Goal: Transaction & Acquisition: Purchase product/service

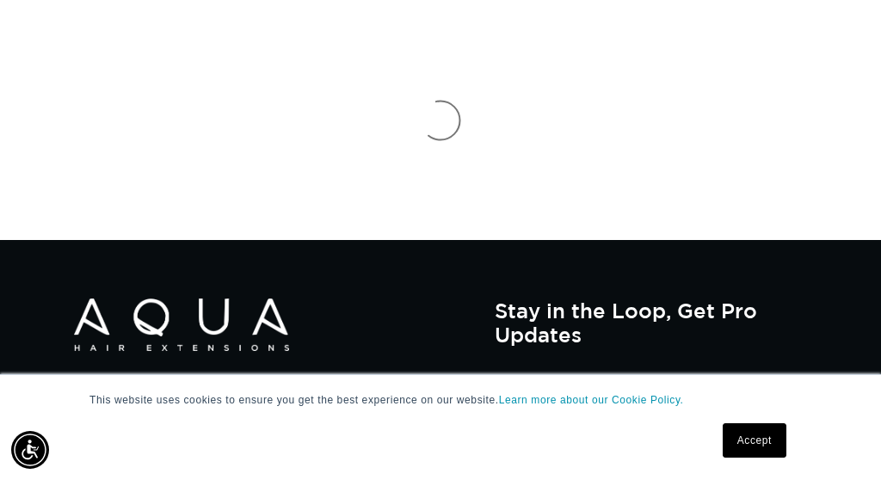
click at [774, 447] on link "Accept" at bounding box center [755, 441] width 64 height 34
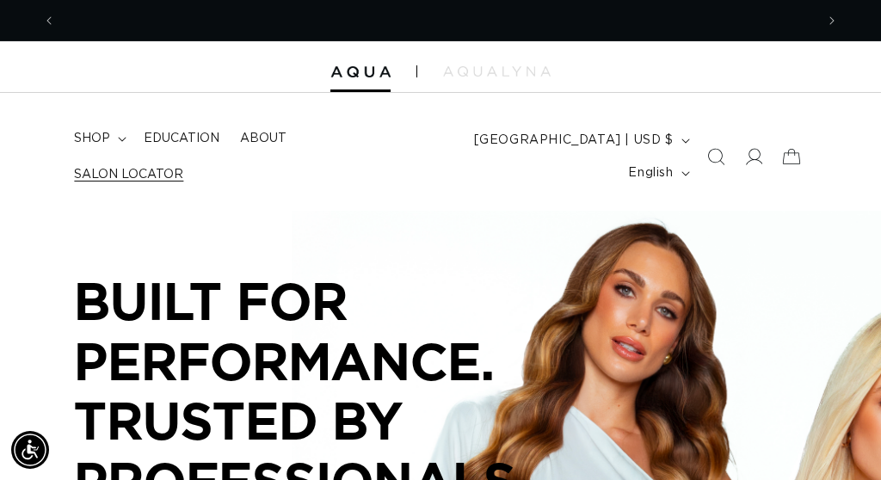
scroll to position [0, 759]
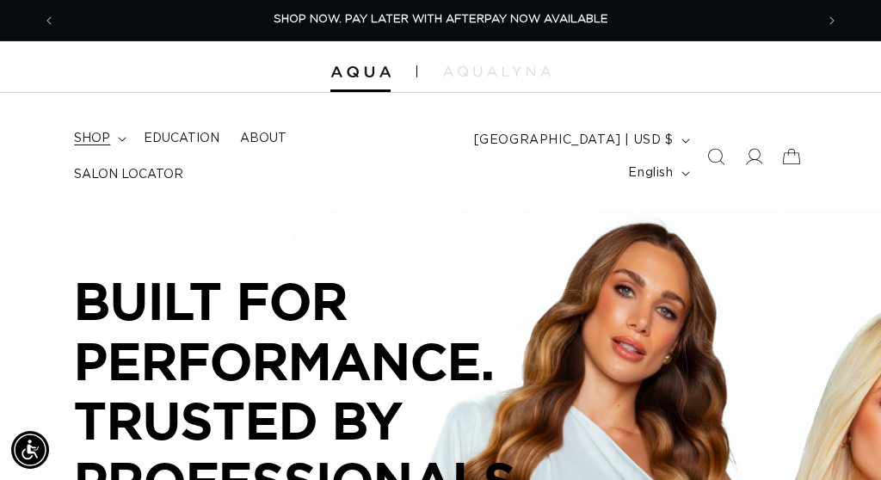
click at [116, 156] on summary "shop" at bounding box center [99, 139] width 70 height 36
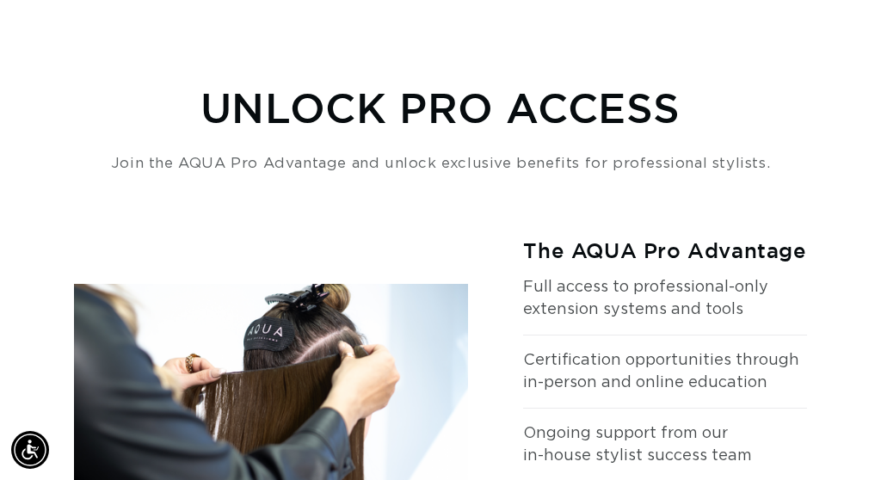
scroll to position [0, 1518]
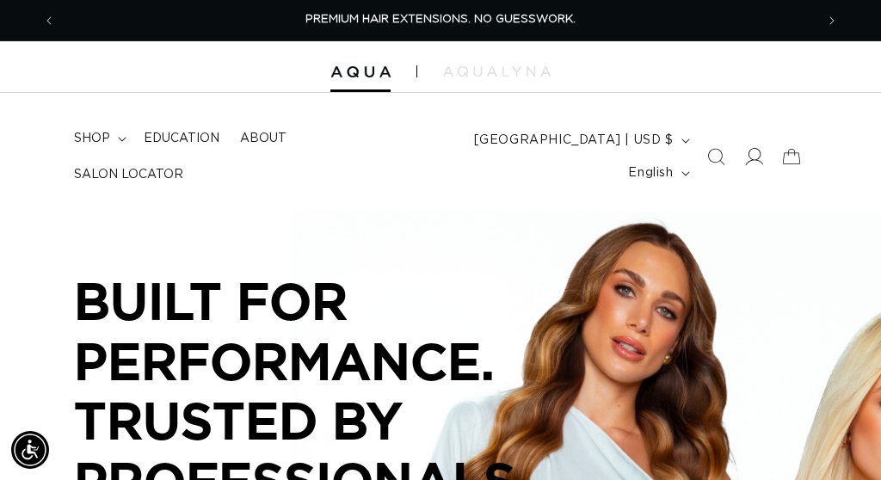
click at [751, 150] on icon at bounding box center [754, 157] width 18 height 18
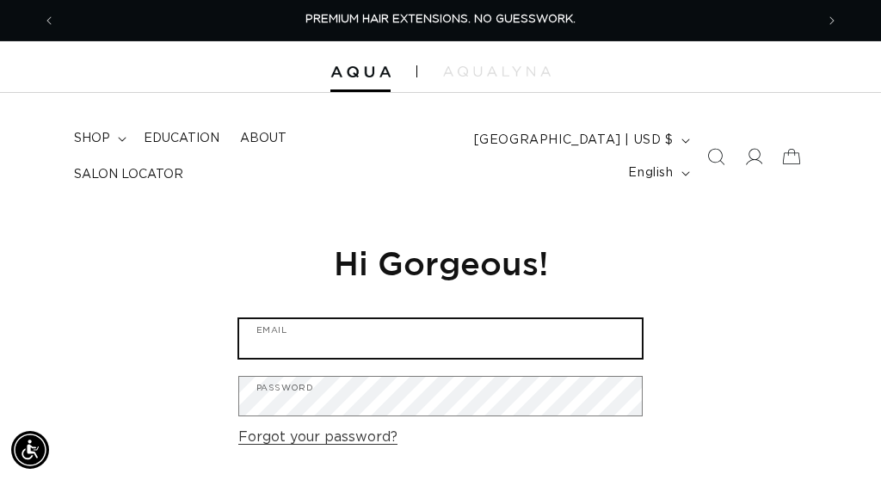
type input "shadesofyoucf@gmail.com"
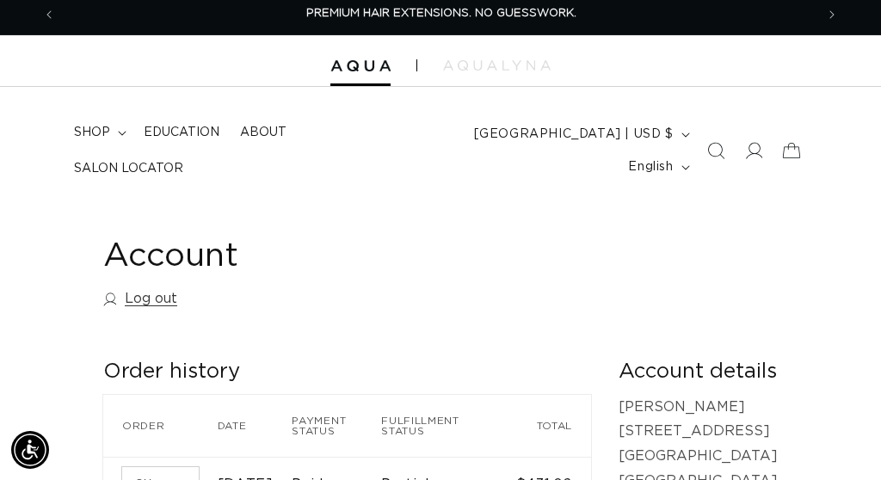
scroll to position [0, 759]
click at [119, 151] on summary "shop" at bounding box center [99, 132] width 70 height 36
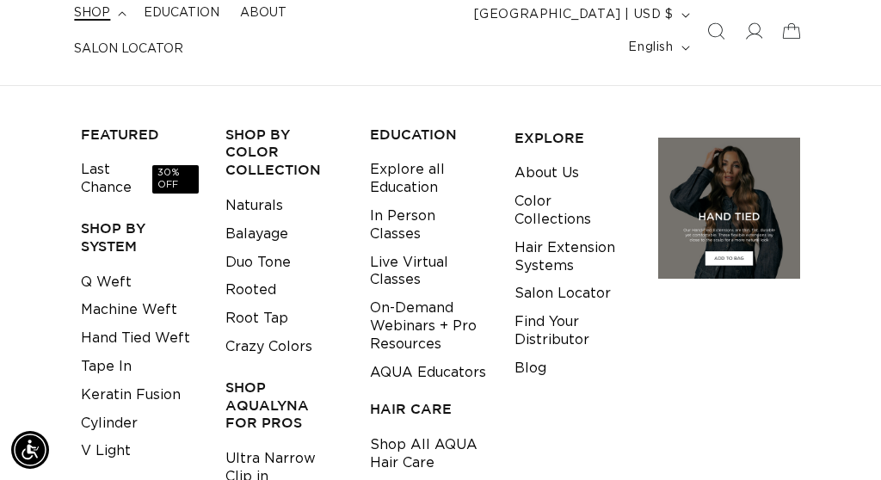
scroll to position [0, 1518]
click at [115, 355] on link "Tape In" at bounding box center [106, 367] width 51 height 28
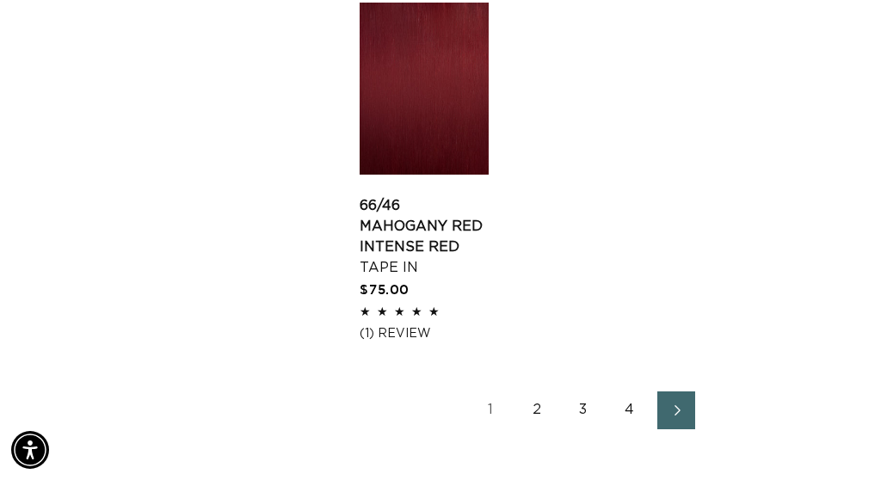
scroll to position [2172, 0]
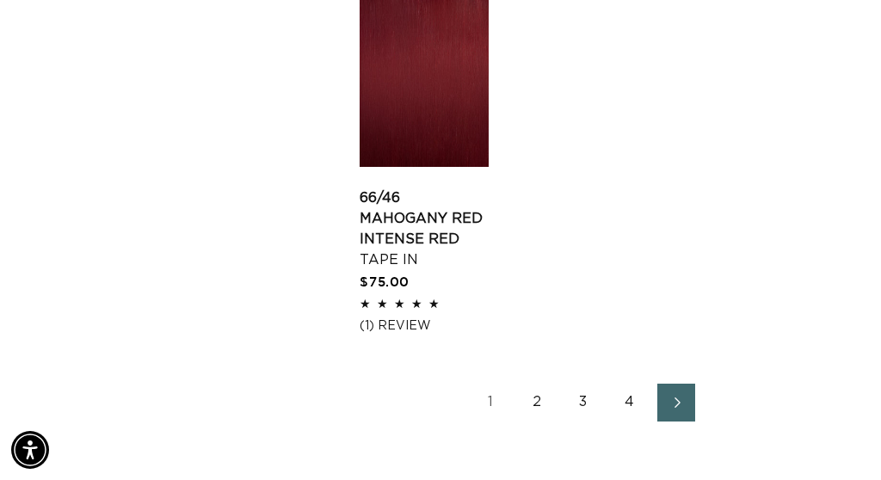
click at [538, 407] on link "2" at bounding box center [537, 403] width 38 height 38
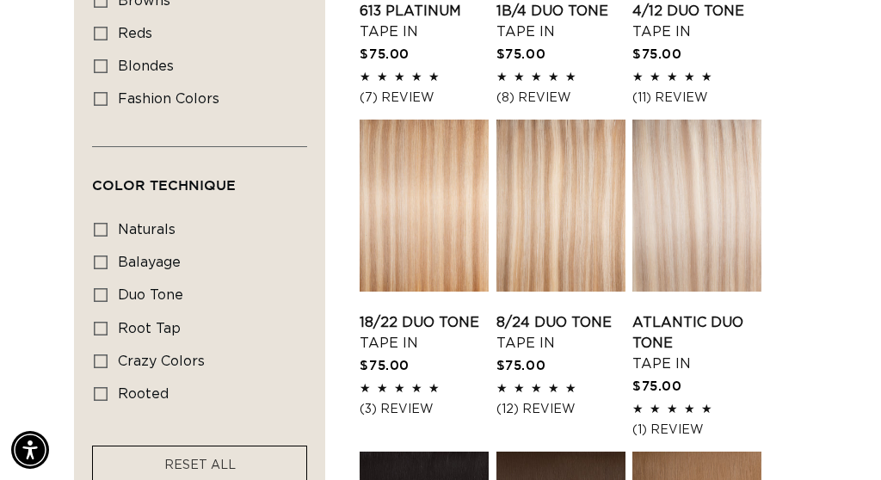
scroll to position [1089, 0]
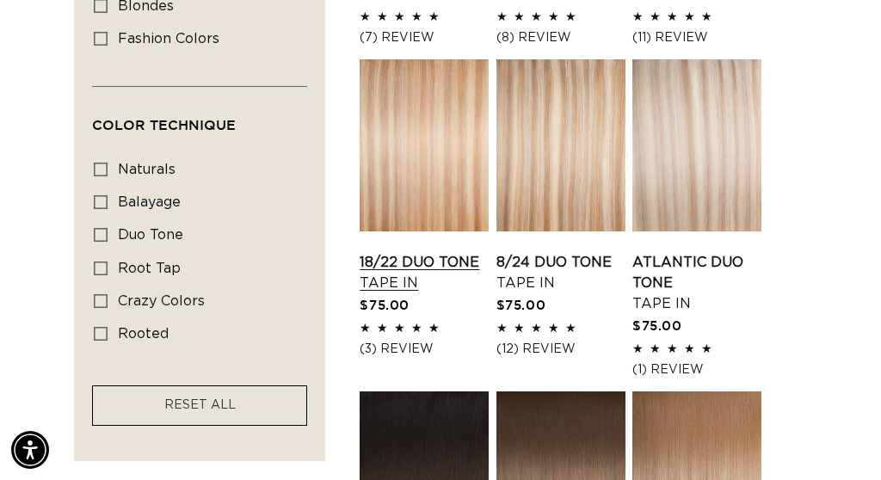
click at [419, 256] on link "18/22 Duo Tone Tape In" at bounding box center [424, 272] width 129 height 41
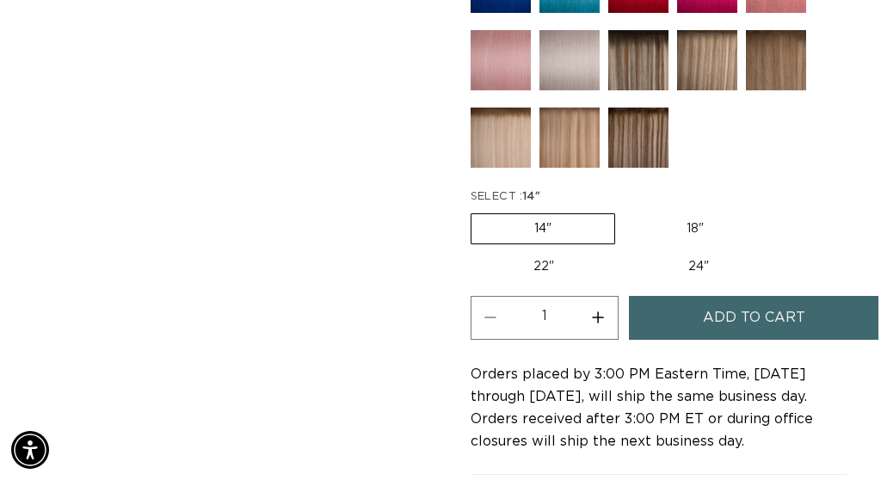
scroll to position [1163, 0]
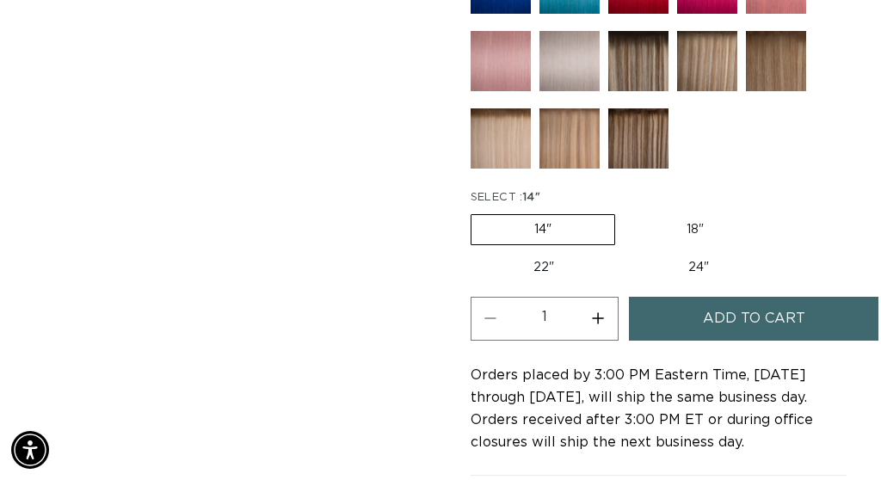
click at [685, 238] on label "18" Variant sold out or unavailable" at bounding box center [695, 229] width 143 height 29
click at [625, 212] on input "18" Variant sold out or unavailable" at bounding box center [624, 211] width 1 height 1
radio input "true"
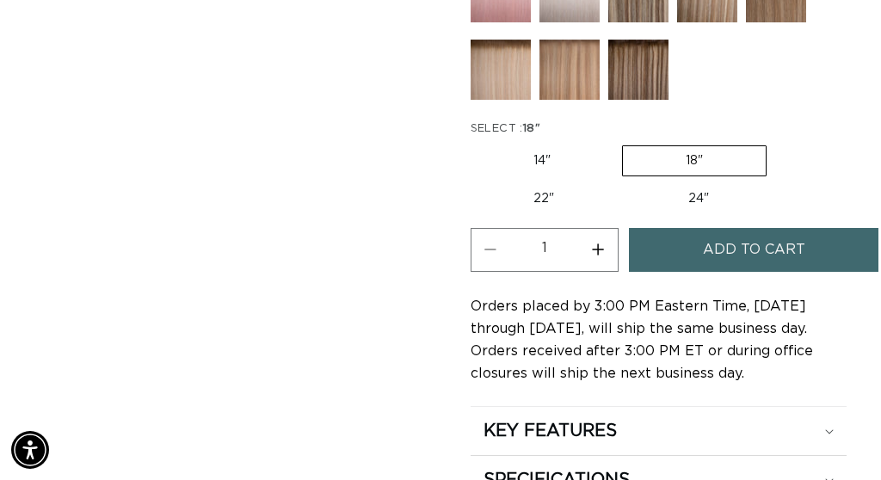
scroll to position [0, 759]
click at [594, 263] on button "Increase quantity for 18/22 Duo Tone - Tape In" at bounding box center [598, 250] width 39 height 44
type input "2"
click at [694, 249] on button "Add to cart" at bounding box center [754, 250] width 250 height 44
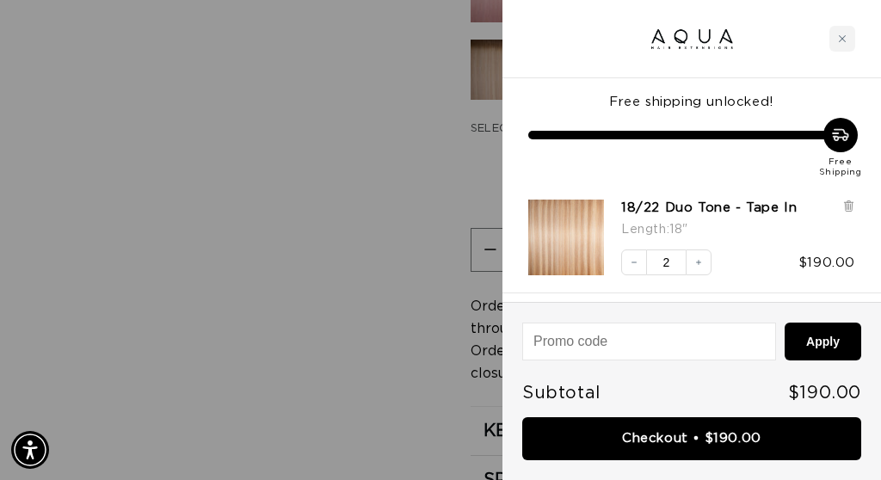
scroll to position [0, 1518]
click at [362, 319] on div at bounding box center [440, 240] width 881 height 480
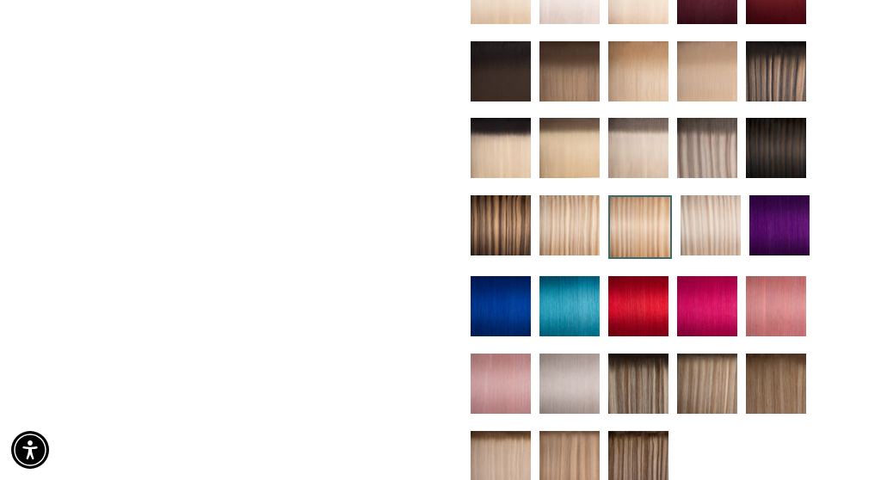
scroll to position [814, 0]
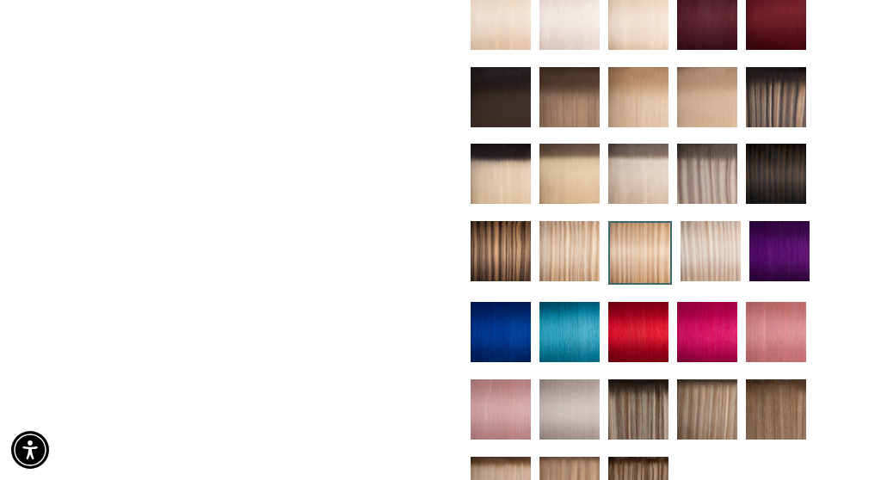
click at [568, 177] on img at bounding box center [570, 174] width 60 height 60
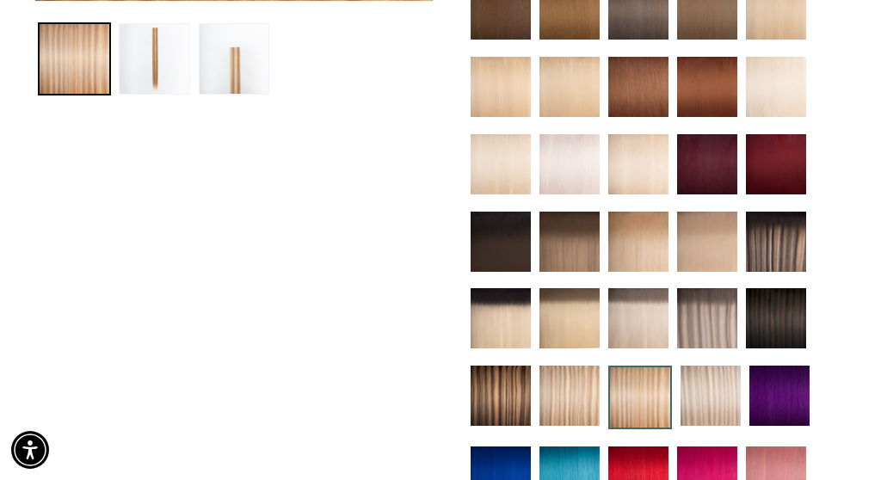
scroll to position [0, 1518]
click at [505, 172] on img at bounding box center [501, 164] width 60 height 60
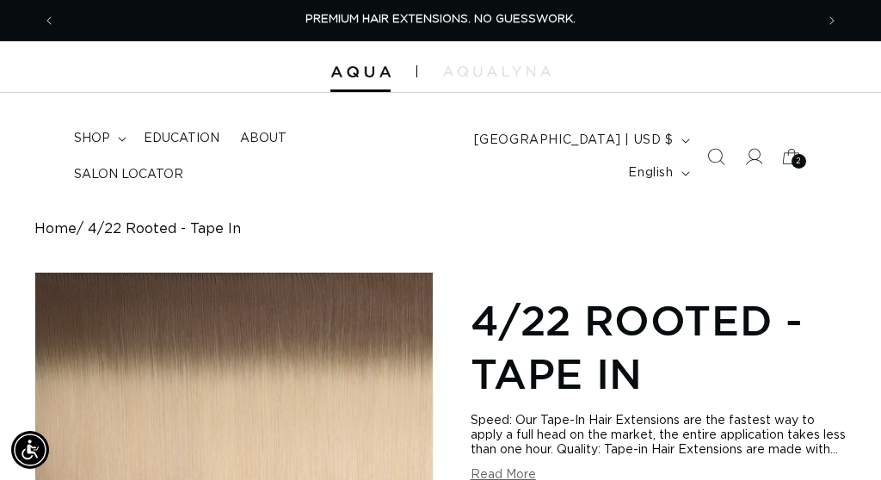
scroll to position [1, 0]
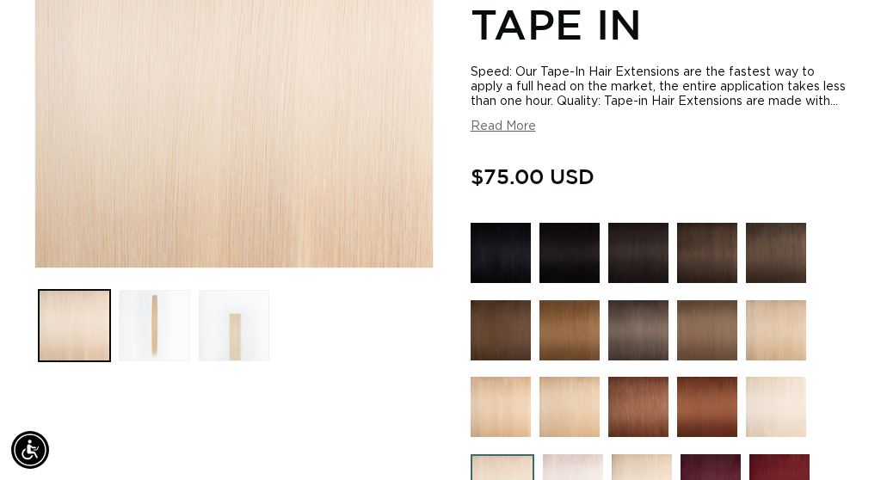
scroll to position [0, 759]
click at [782, 361] on img at bounding box center [776, 330] width 60 height 60
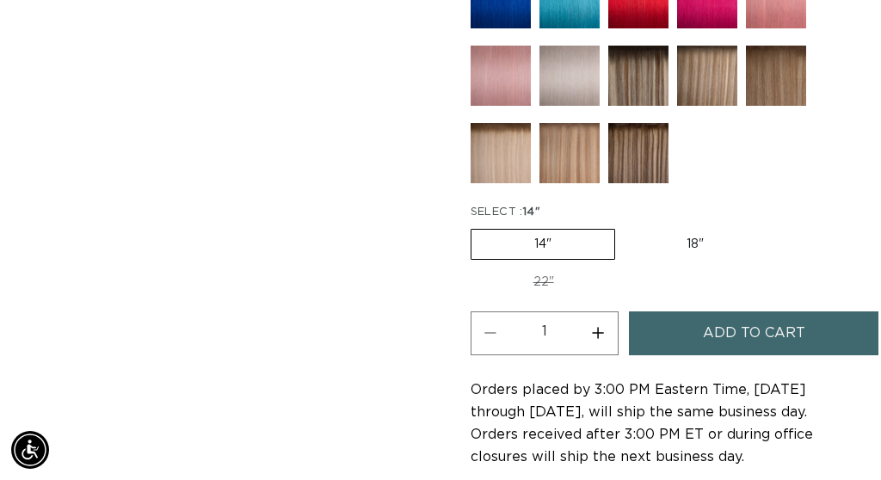
scroll to position [0, 759]
click at [665, 254] on fieldset "SELECT : 14" 14" Variant sold out or unavailable 18" Variant sold out or unavai…" at bounding box center [659, 251] width 376 height 95
click at [679, 216] on fieldset "SELECT : 14" 14" Variant sold out or unavailable 18" Variant sold out or unavai…" at bounding box center [659, 251] width 376 height 95
click at [680, 232] on label "18" Variant sold out or unavailable" at bounding box center [695, 244] width 143 height 29
click at [625, 226] on input "18" Variant sold out or unavailable" at bounding box center [624, 226] width 1 height 1
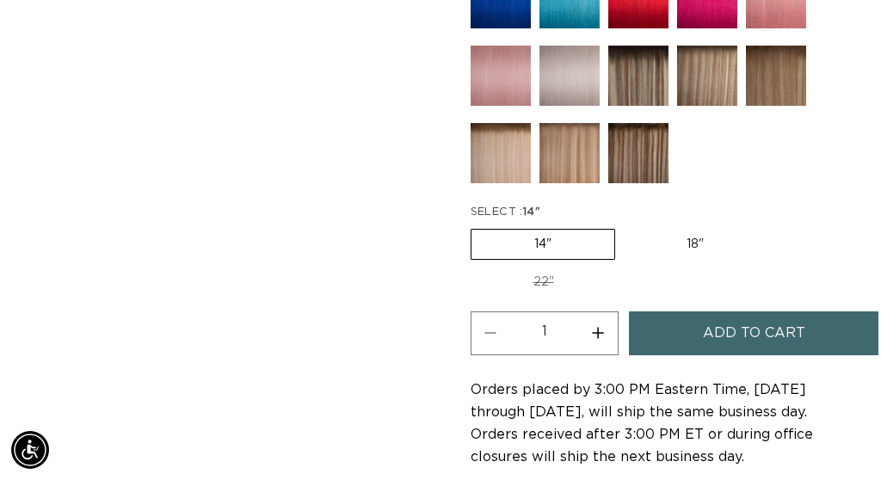
radio input "true"
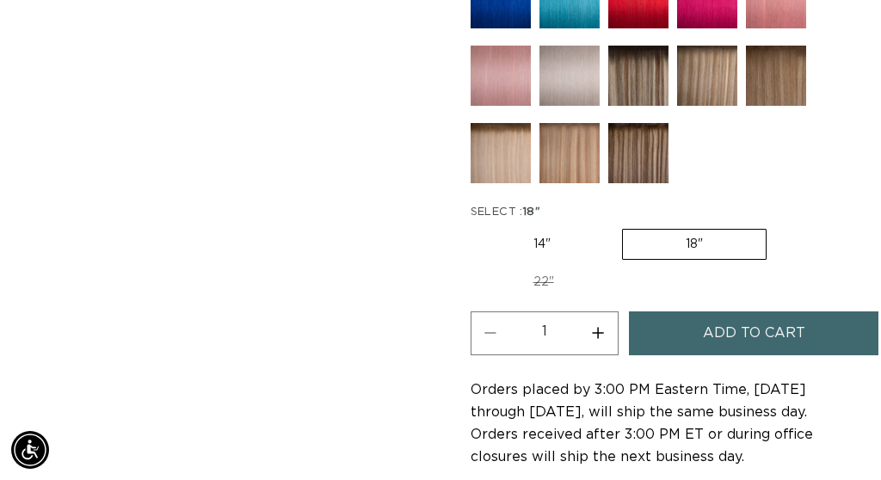
scroll to position [0, 1518]
click at [758, 319] on span "Add to cart" at bounding box center [754, 334] width 102 height 44
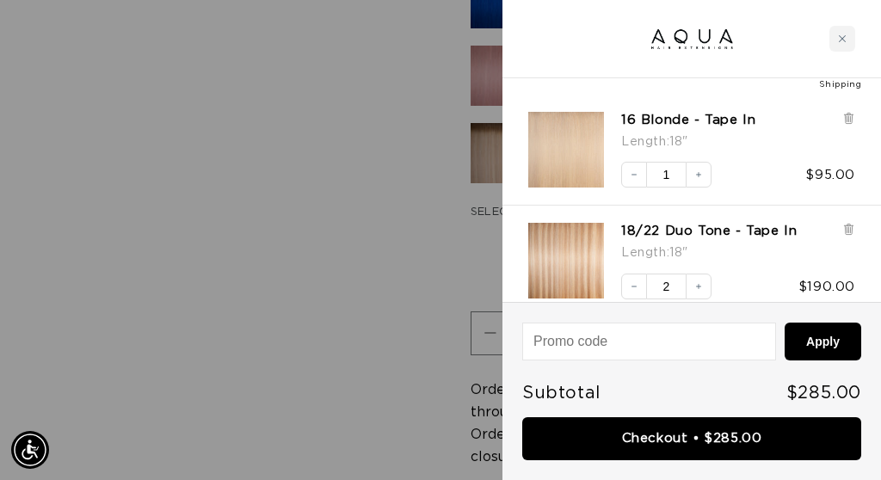
scroll to position [0, 0]
click at [453, 254] on div at bounding box center [440, 240] width 881 height 480
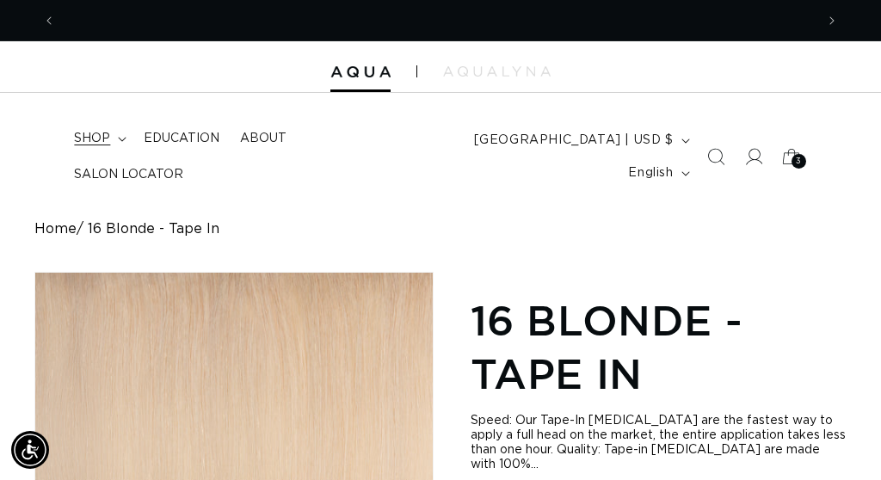
scroll to position [0, 759]
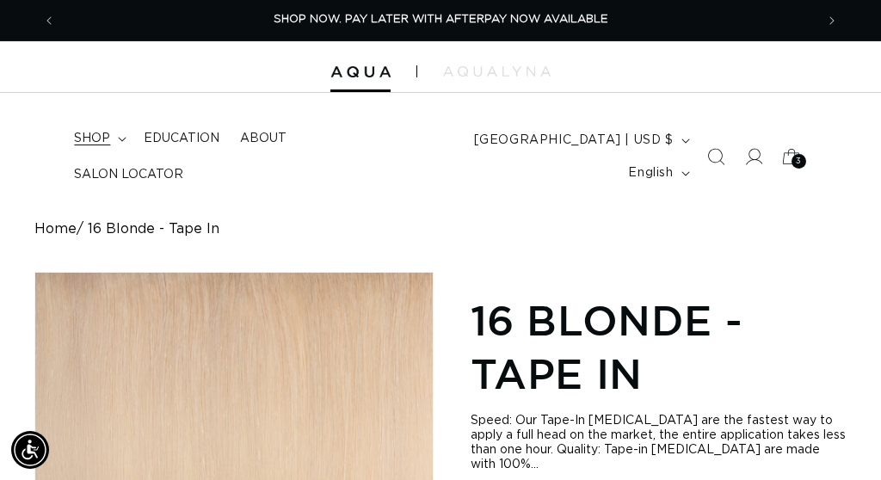
click at [113, 151] on summary "shop" at bounding box center [99, 139] width 70 height 36
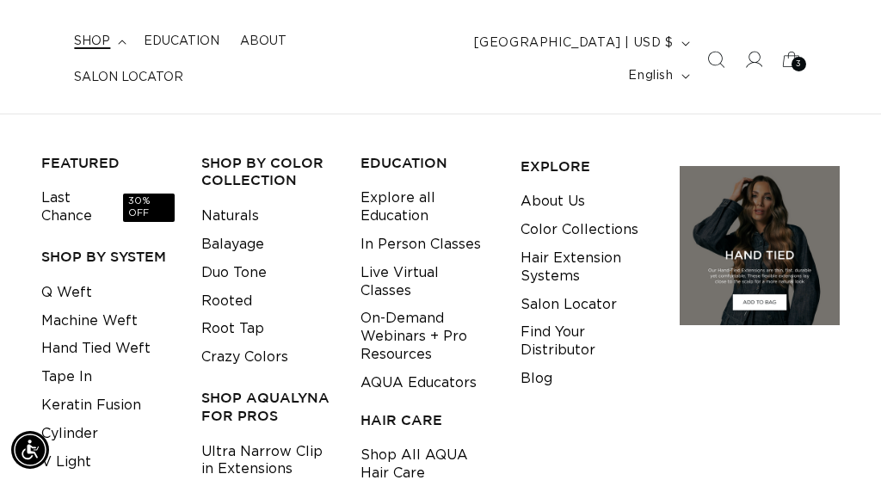
scroll to position [98, 0]
click at [146, 202] on span "30% OFF" at bounding box center [149, 207] width 52 height 28
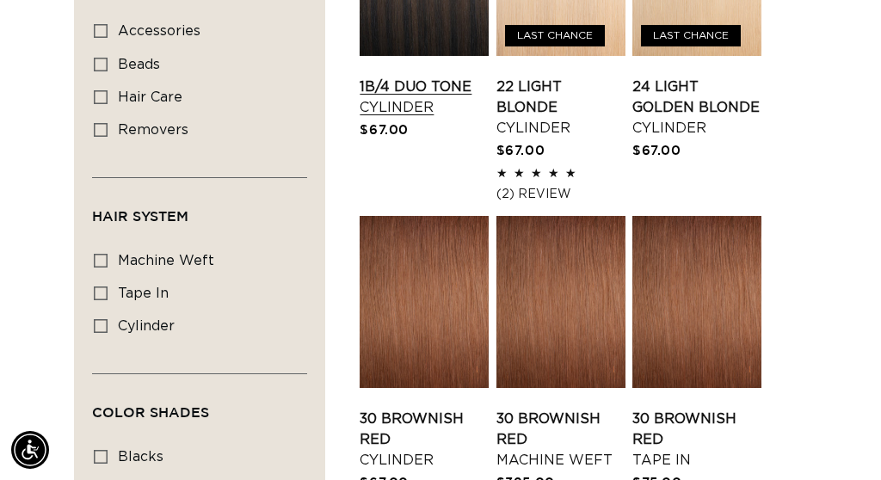
scroll to position [947, 0]
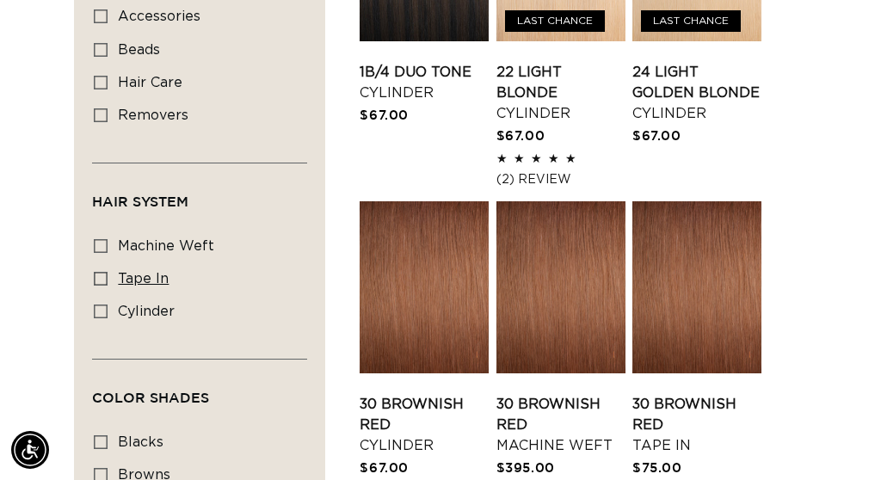
click at [122, 272] on span "tape in" at bounding box center [143, 279] width 51 height 14
click at [108, 272] on input "tape in tape in (2 products)" at bounding box center [101, 279] width 14 height 14
checkbox input "true"
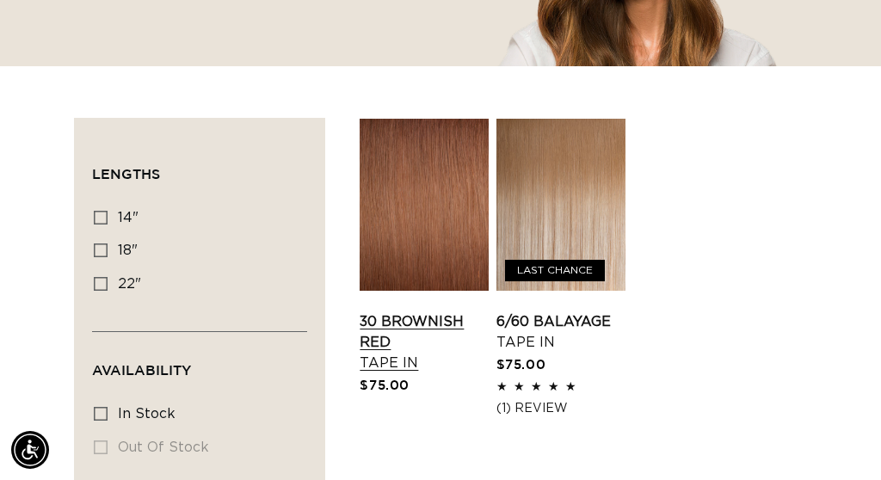
scroll to position [462, 0]
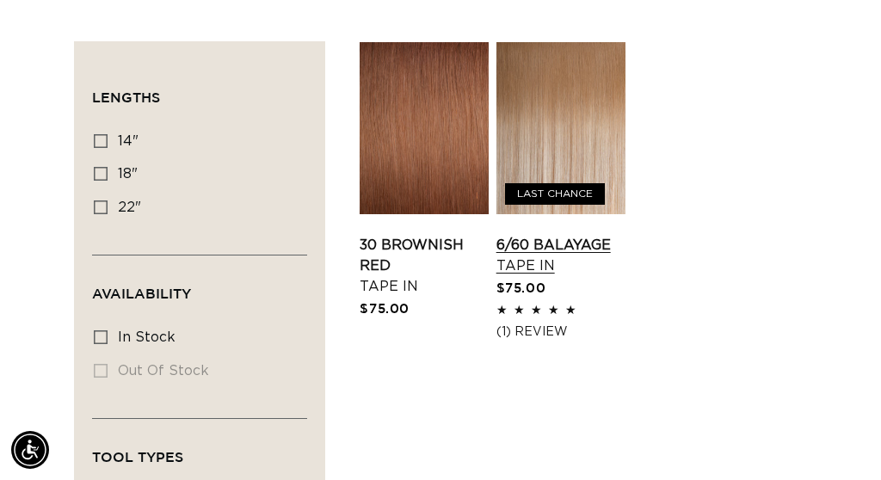
click at [519, 257] on link "6/60 Balayage Tape In" at bounding box center [561, 255] width 129 height 41
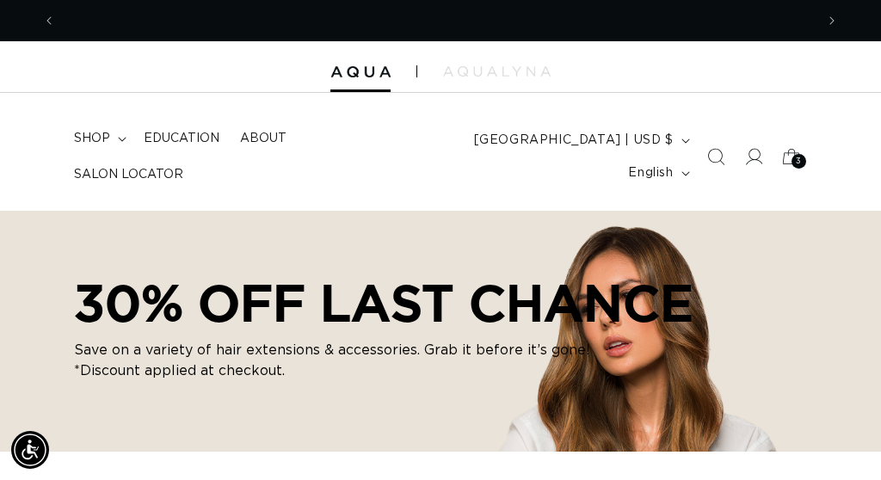
scroll to position [0, 1518]
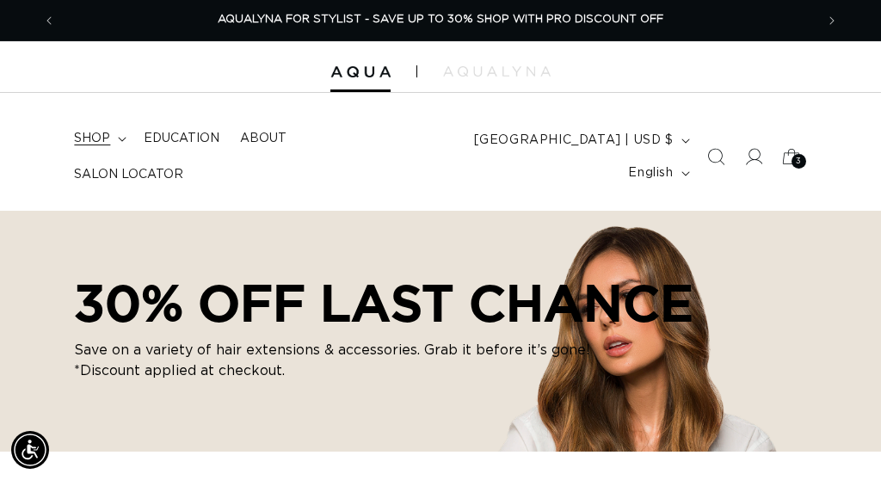
click at [115, 148] on summary "shop" at bounding box center [99, 139] width 70 height 36
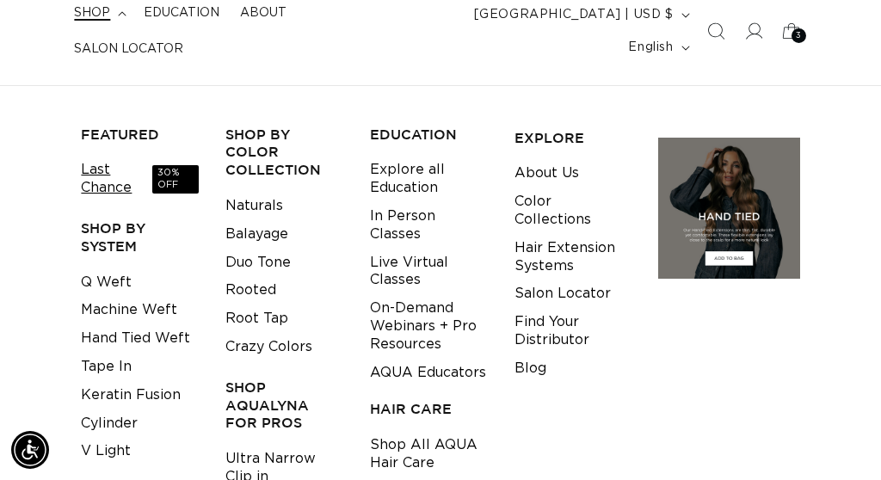
scroll to position [0, 0]
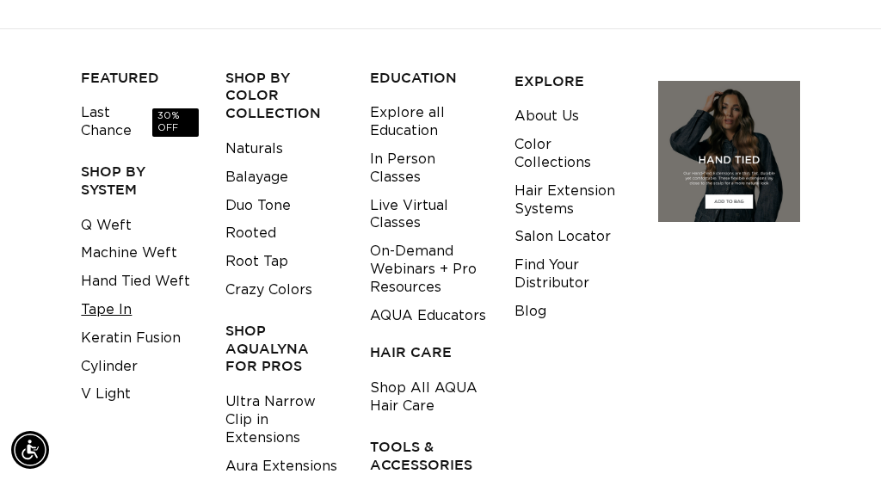
click at [115, 301] on link "Tape In" at bounding box center [106, 310] width 51 height 28
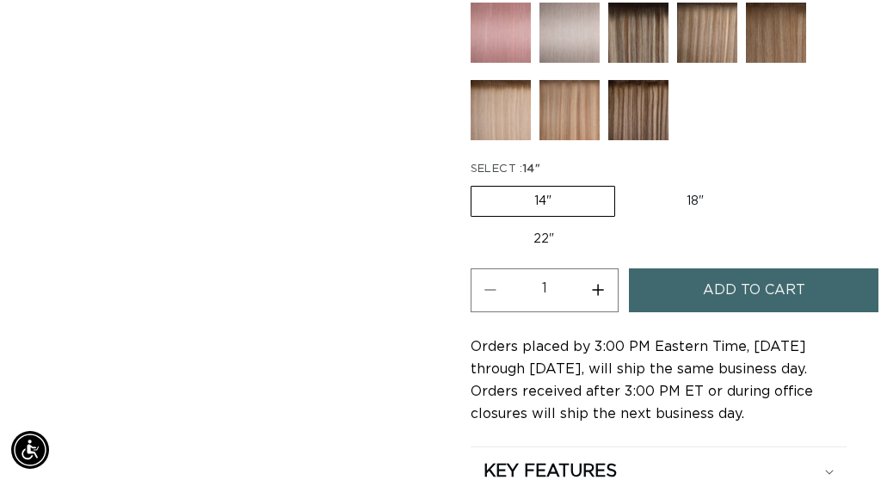
scroll to position [0, 1518]
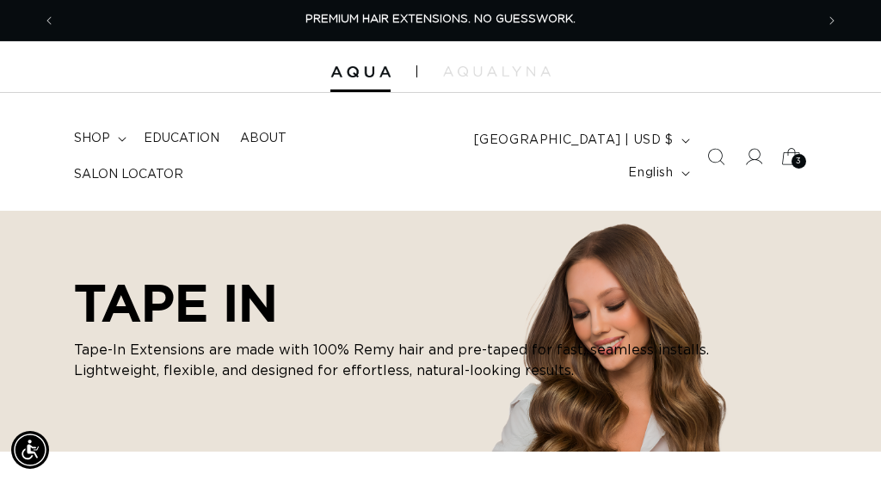
click at [790, 158] on icon at bounding box center [791, 157] width 40 height 40
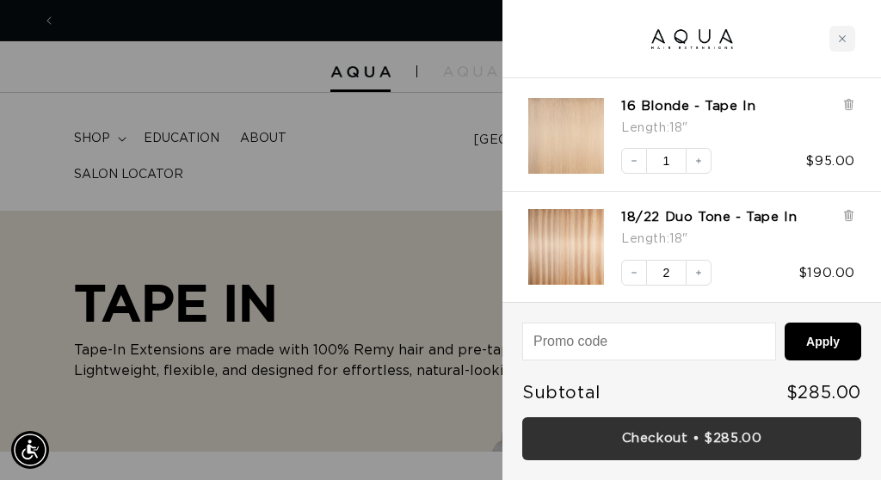
scroll to position [0, 759]
click at [673, 444] on link "Checkout • $285.00" at bounding box center [692, 439] width 339 height 44
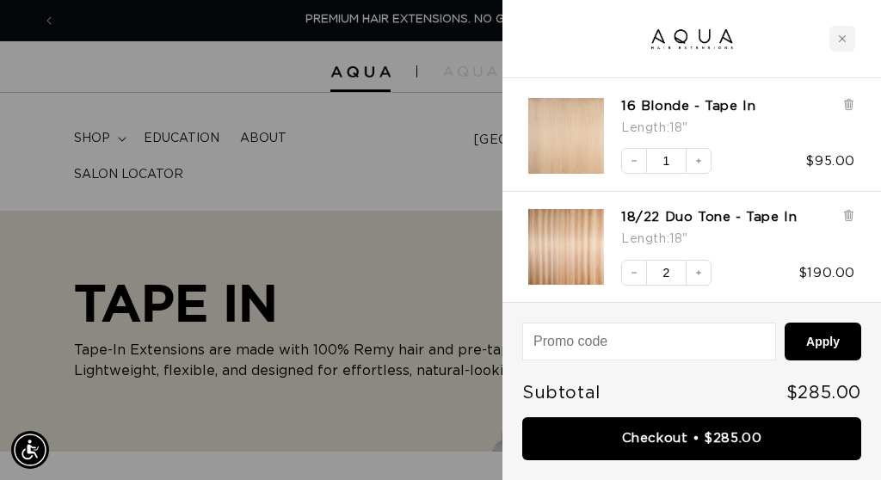
click at [309, 203] on div at bounding box center [440, 240] width 881 height 480
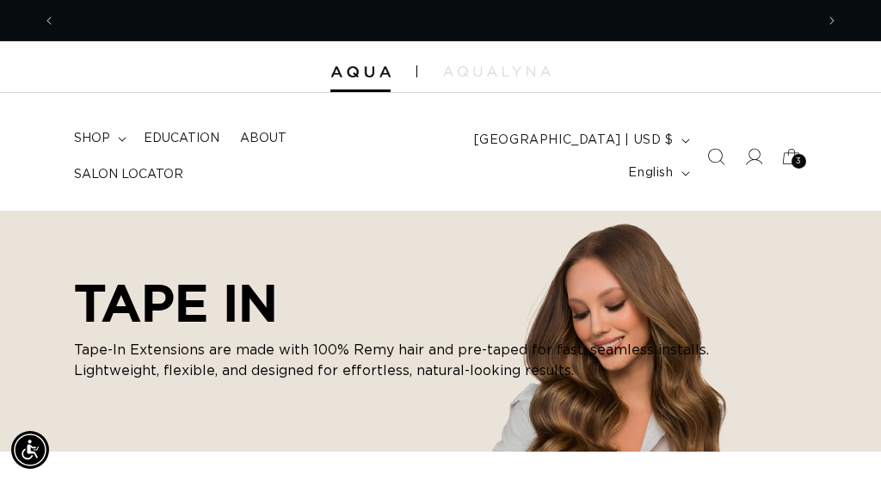
scroll to position [0, 759]
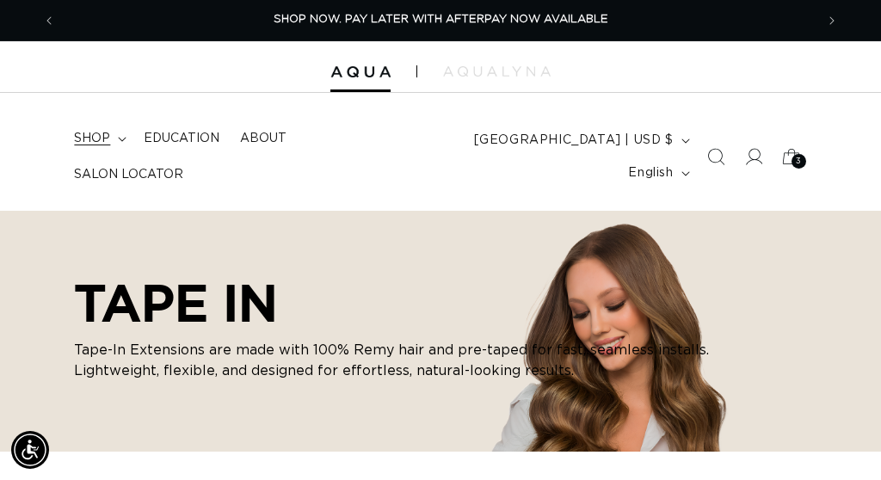
click at [117, 157] on summary "shop" at bounding box center [99, 139] width 70 height 36
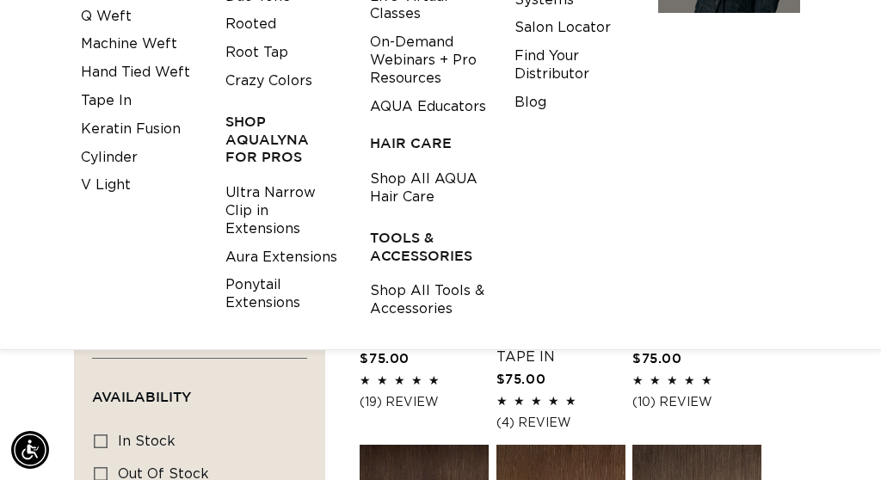
scroll to position [0, 0]
click at [397, 277] on link "Shop All Tools & Accessories" at bounding box center [429, 300] width 118 height 46
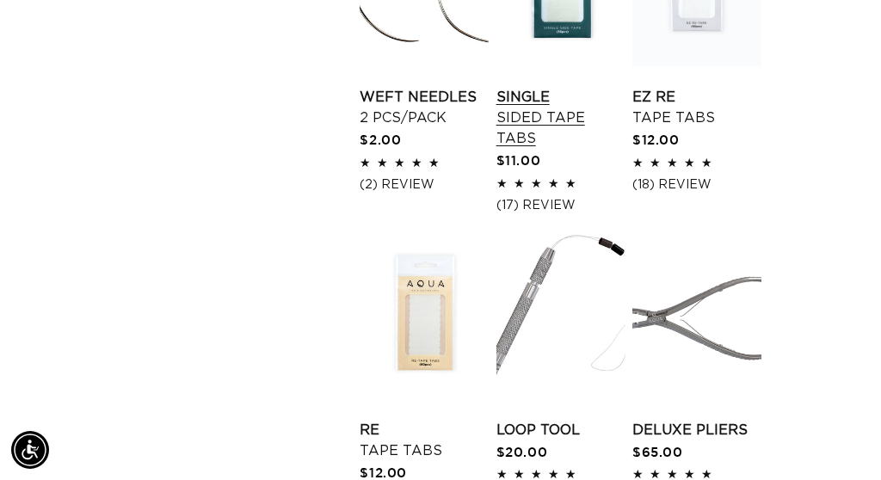
scroll to position [0, 759]
click at [529, 137] on link "Single Sided Tape Tabs" at bounding box center [561, 118] width 129 height 62
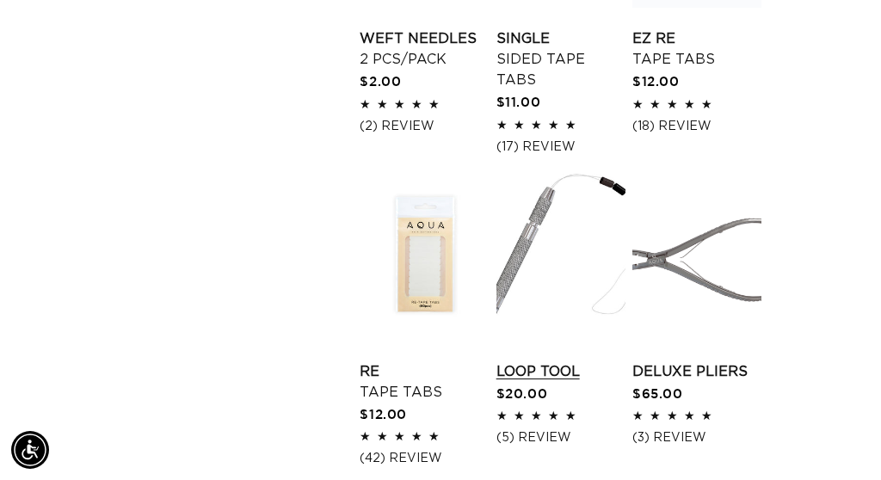
scroll to position [1728, 0]
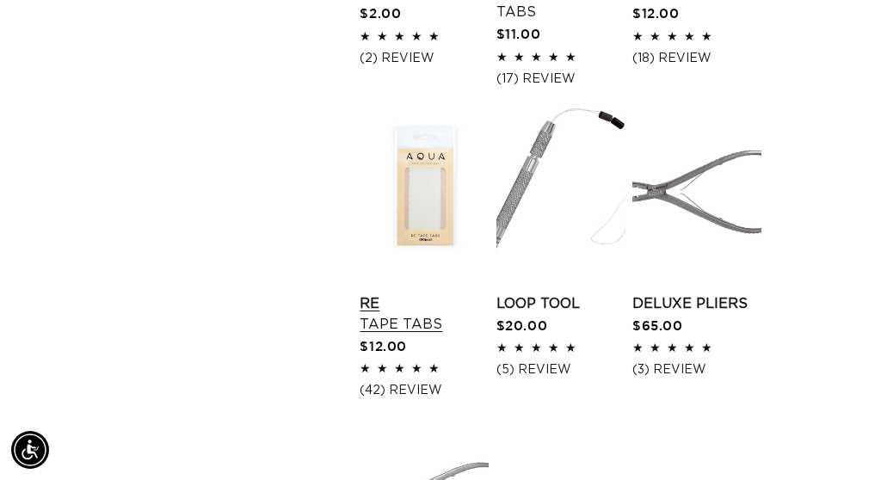
click at [429, 315] on link "Re Tape Tabs" at bounding box center [424, 314] width 129 height 41
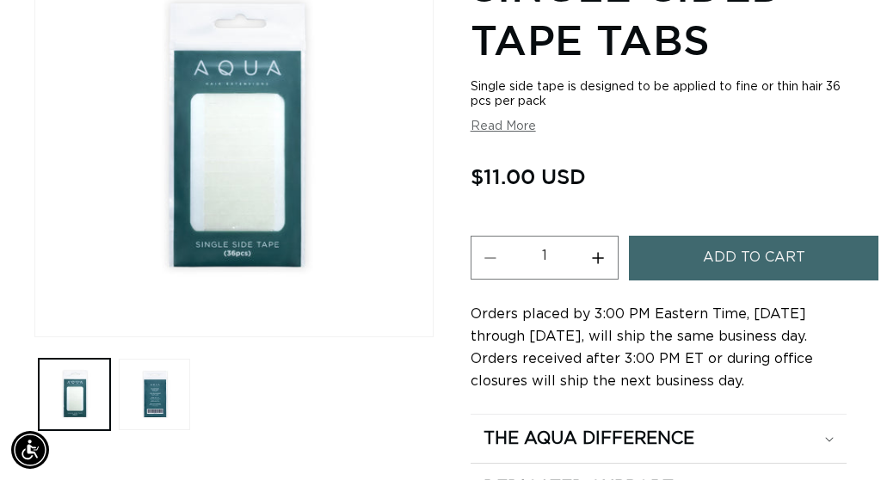
scroll to position [0, 759]
click at [602, 259] on button "Increase quantity for Single-Sided Tape Tabs" at bounding box center [598, 258] width 39 height 44
type input "4"
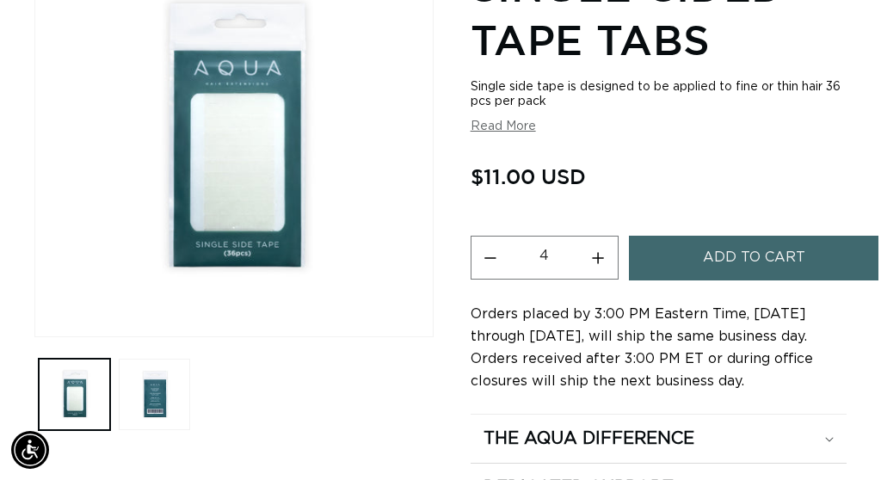
click at [700, 249] on button "Add to cart" at bounding box center [754, 258] width 250 height 44
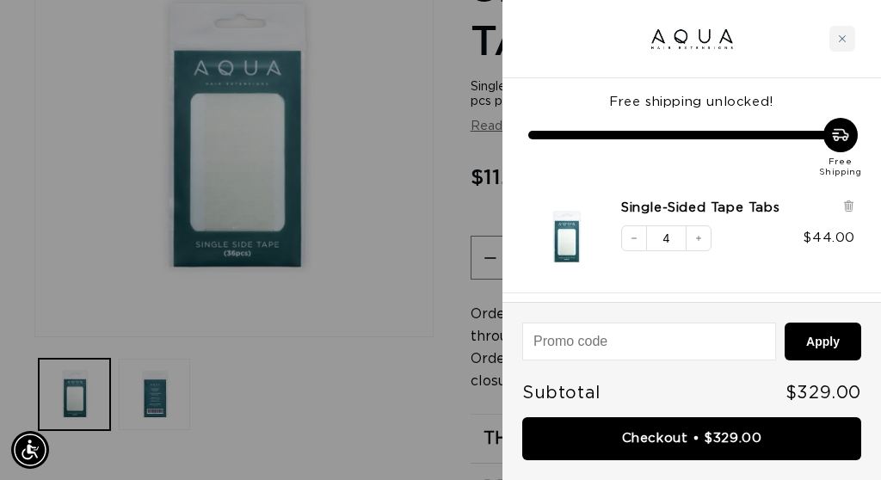
scroll to position [0, 1518]
click at [426, 323] on div at bounding box center [440, 240] width 881 height 480
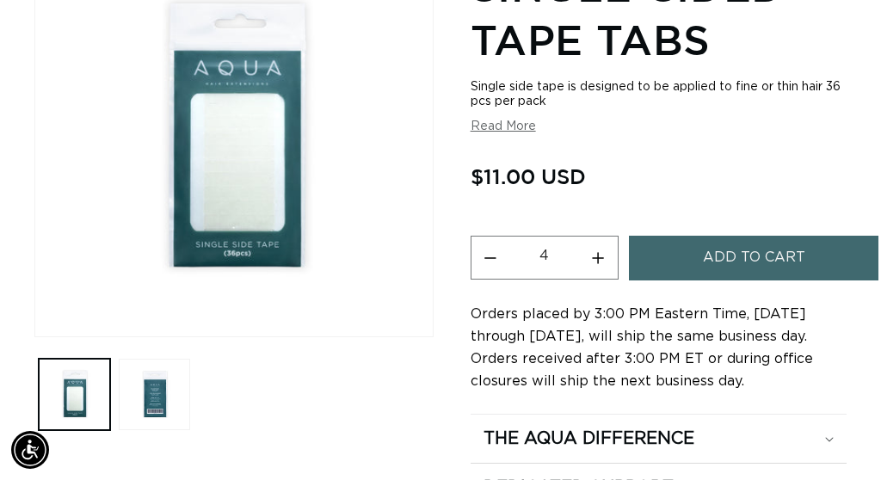
scroll to position [0, 0]
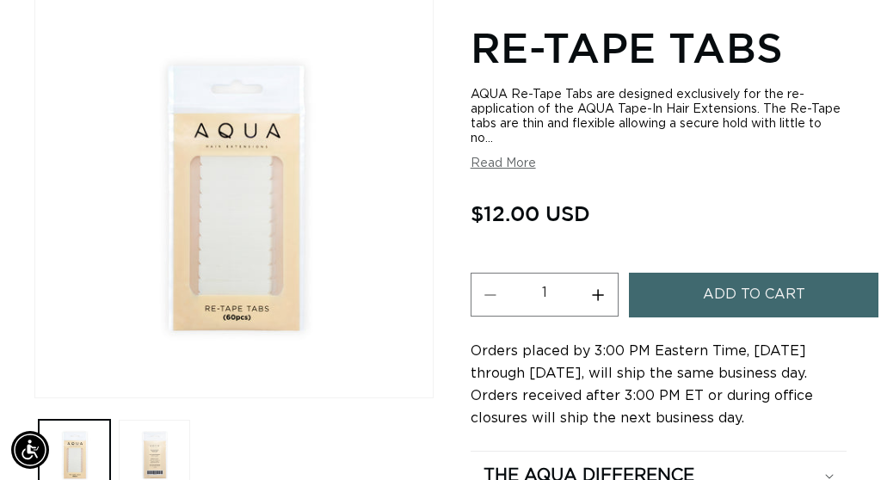
scroll to position [274, 0]
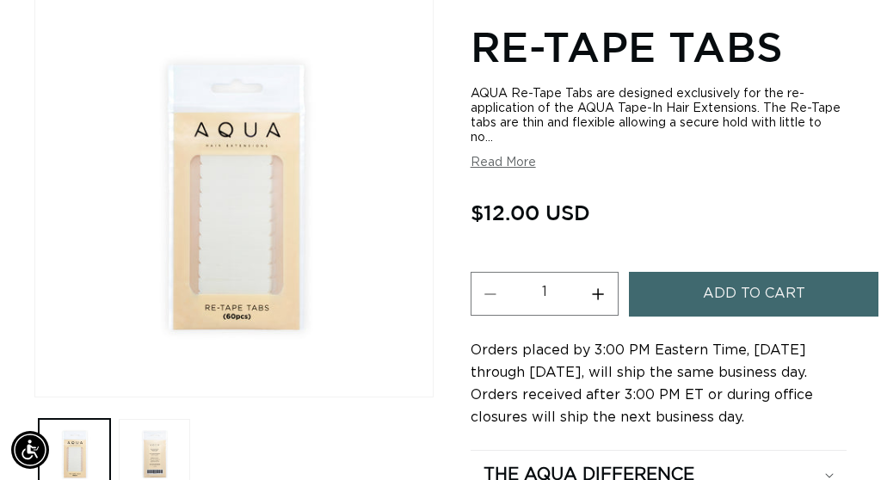
click at [598, 297] on button "Increase quantity for Re-Tape Tabs" at bounding box center [598, 294] width 39 height 44
type input "3"
click at [700, 286] on button "Add to cart" at bounding box center [754, 294] width 250 height 44
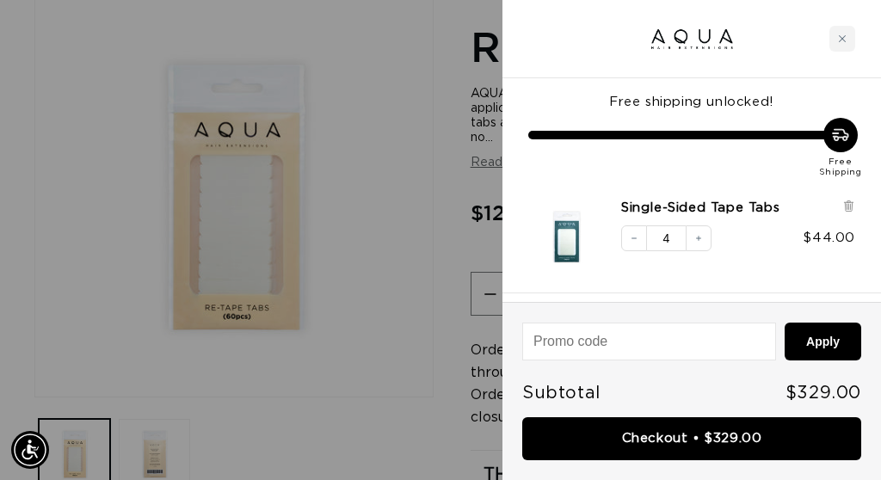
scroll to position [0, 759]
click at [437, 399] on div at bounding box center [440, 240] width 881 height 480
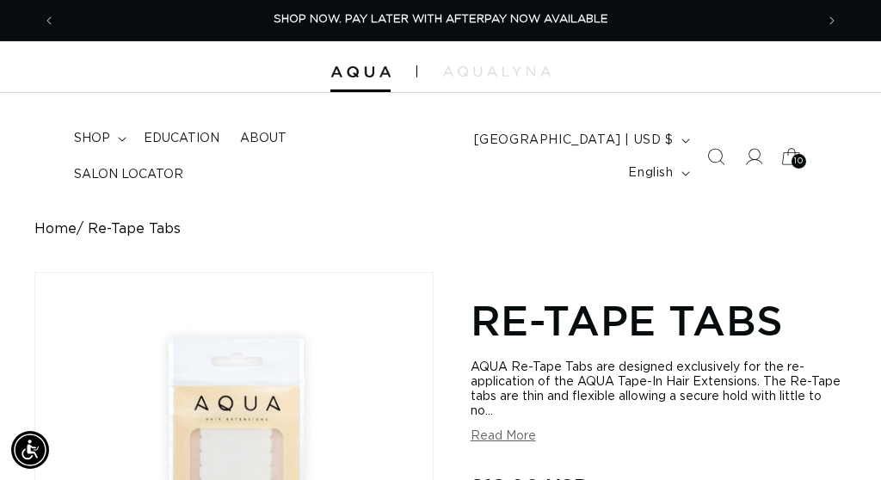
click at [795, 163] on span "10" at bounding box center [799, 161] width 9 height 15
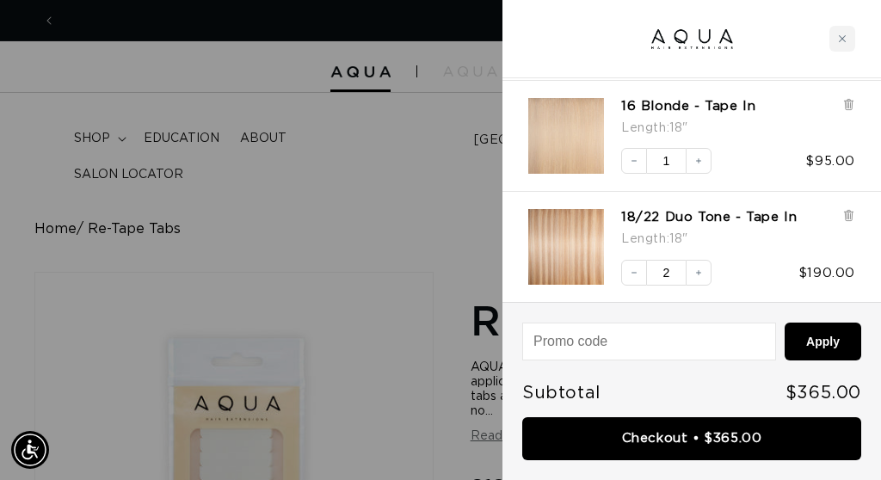
scroll to position [0, 0]
click at [421, 40] on div at bounding box center [440, 240] width 881 height 480
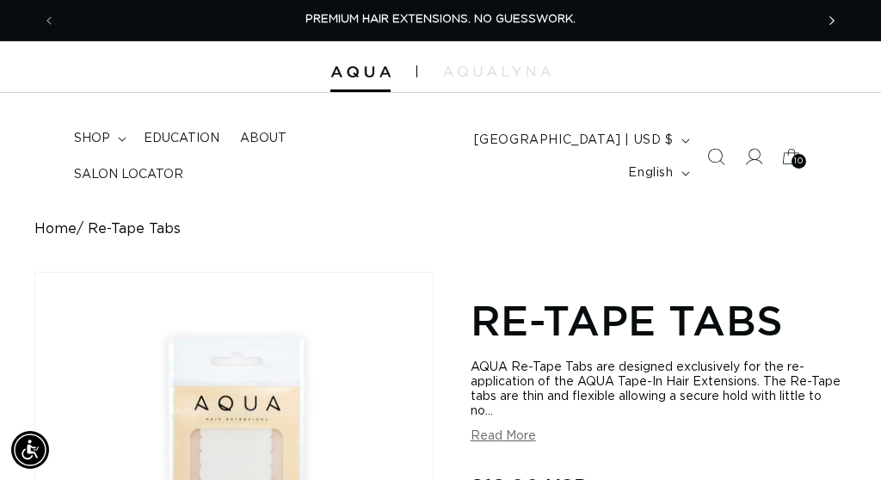
click at [835, 19] on icon "Next announcement" at bounding box center [833, 20] width 6 height 19
click at [462, 15] on span "AQUALYNA FOR STYLIST - SAVE UP TO 30% SHOP WITH PRO DISCOUNT OFF" at bounding box center [441, 19] width 446 height 11
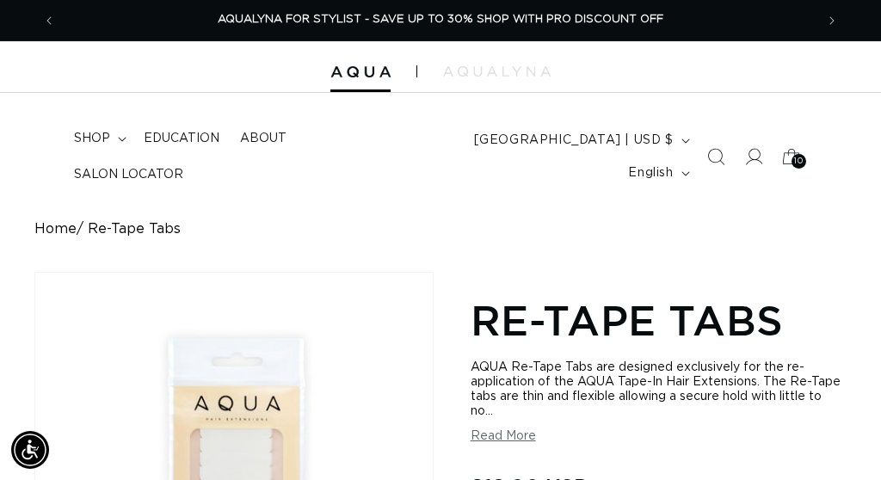
click at [592, 23] on span "AQUALYNA FOR STYLIST - SAVE UP TO 30% SHOP WITH PRO DISCOUNT OFF" at bounding box center [441, 19] width 446 height 11
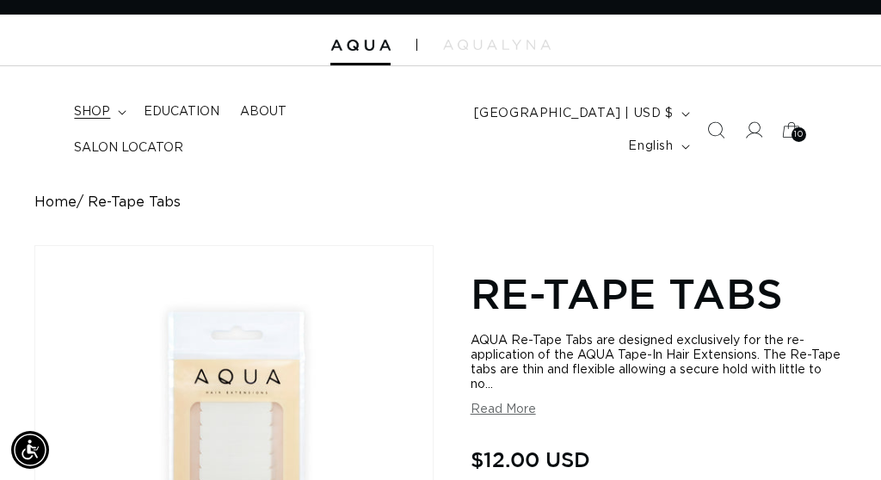
click at [121, 115] on icon at bounding box center [122, 112] width 9 height 5
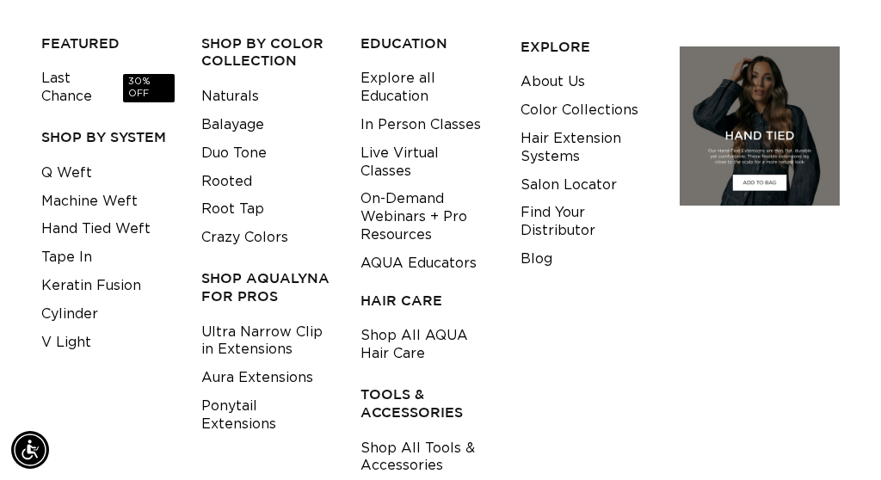
scroll to position [218, 0]
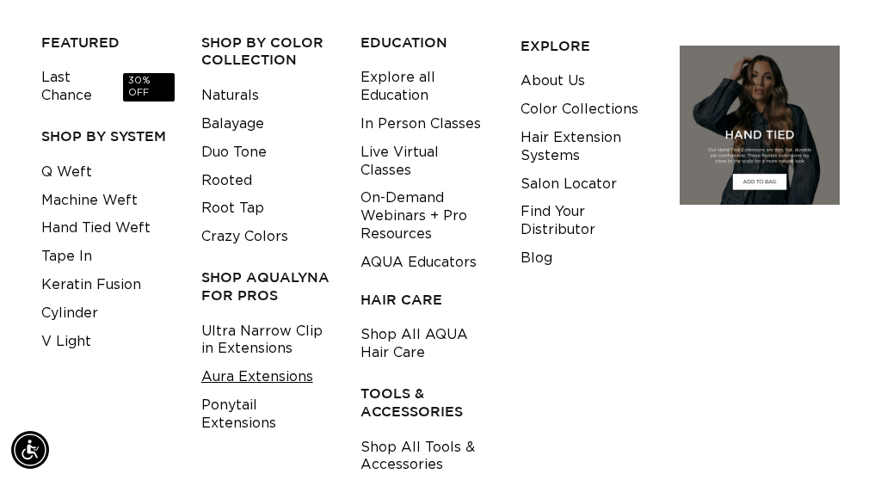
click at [216, 363] on link "Aura Extensions" at bounding box center [257, 377] width 112 height 28
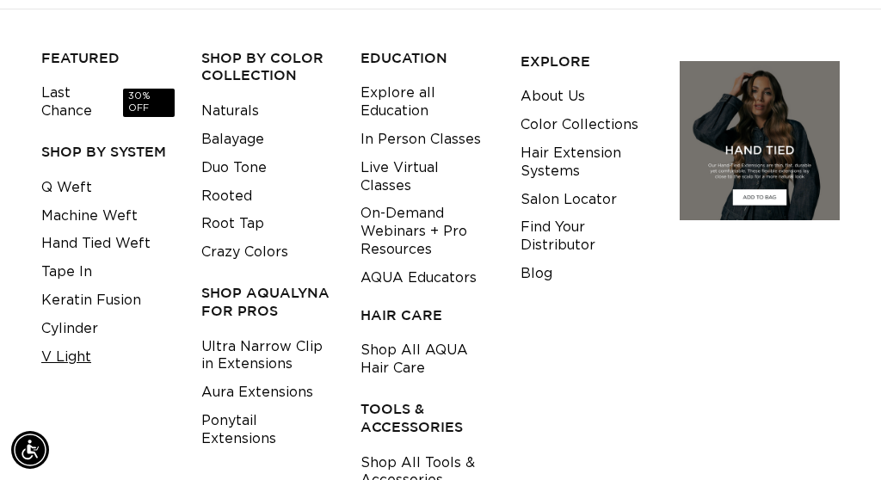
click at [77, 344] on link "V Light" at bounding box center [66, 357] width 50 height 28
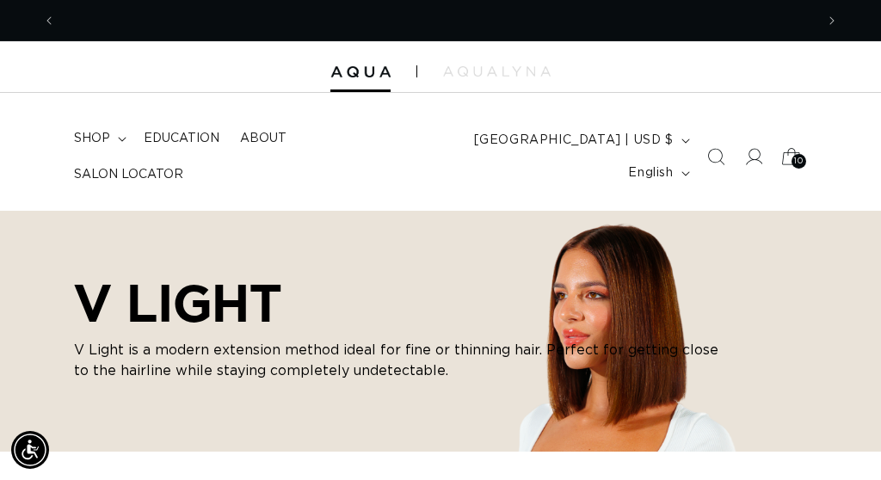
click at [807, 154] on icon at bounding box center [791, 157] width 40 height 40
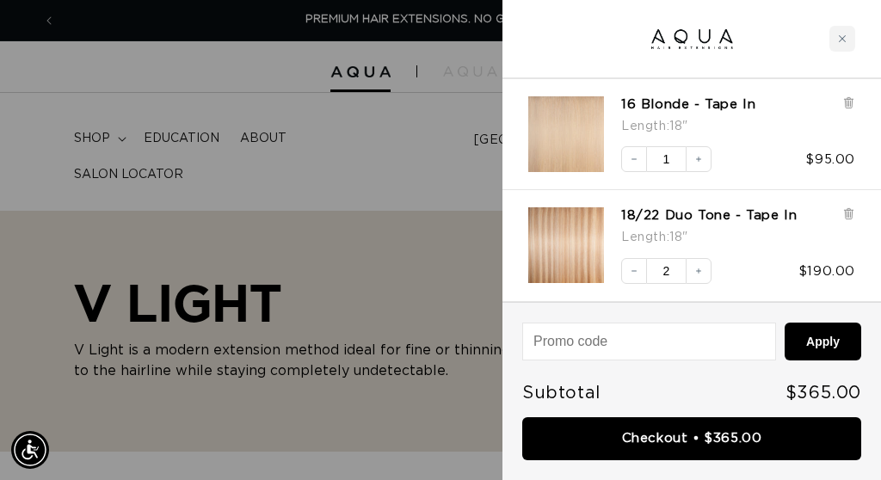
scroll to position [324, 0]
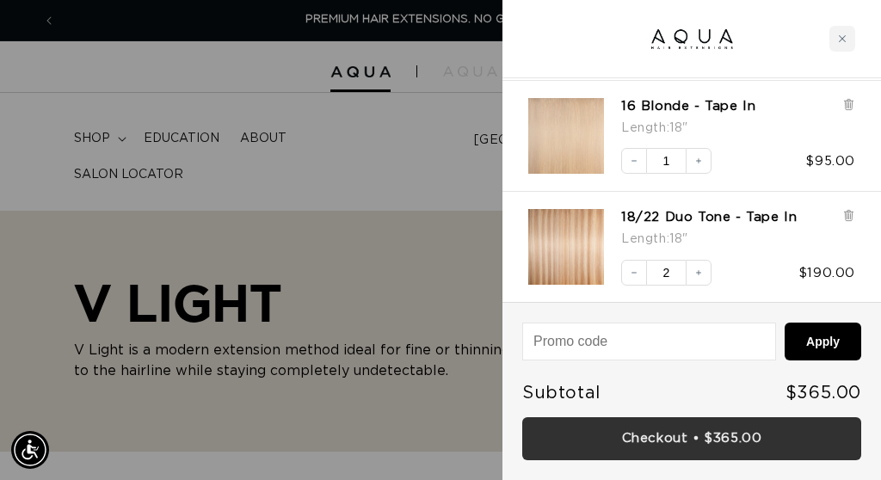
click at [663, 441] on link "Checkout • $365.00" at bounding box center [692, 439] width 339 height 44
